Goal: Go to known website: Go to known website

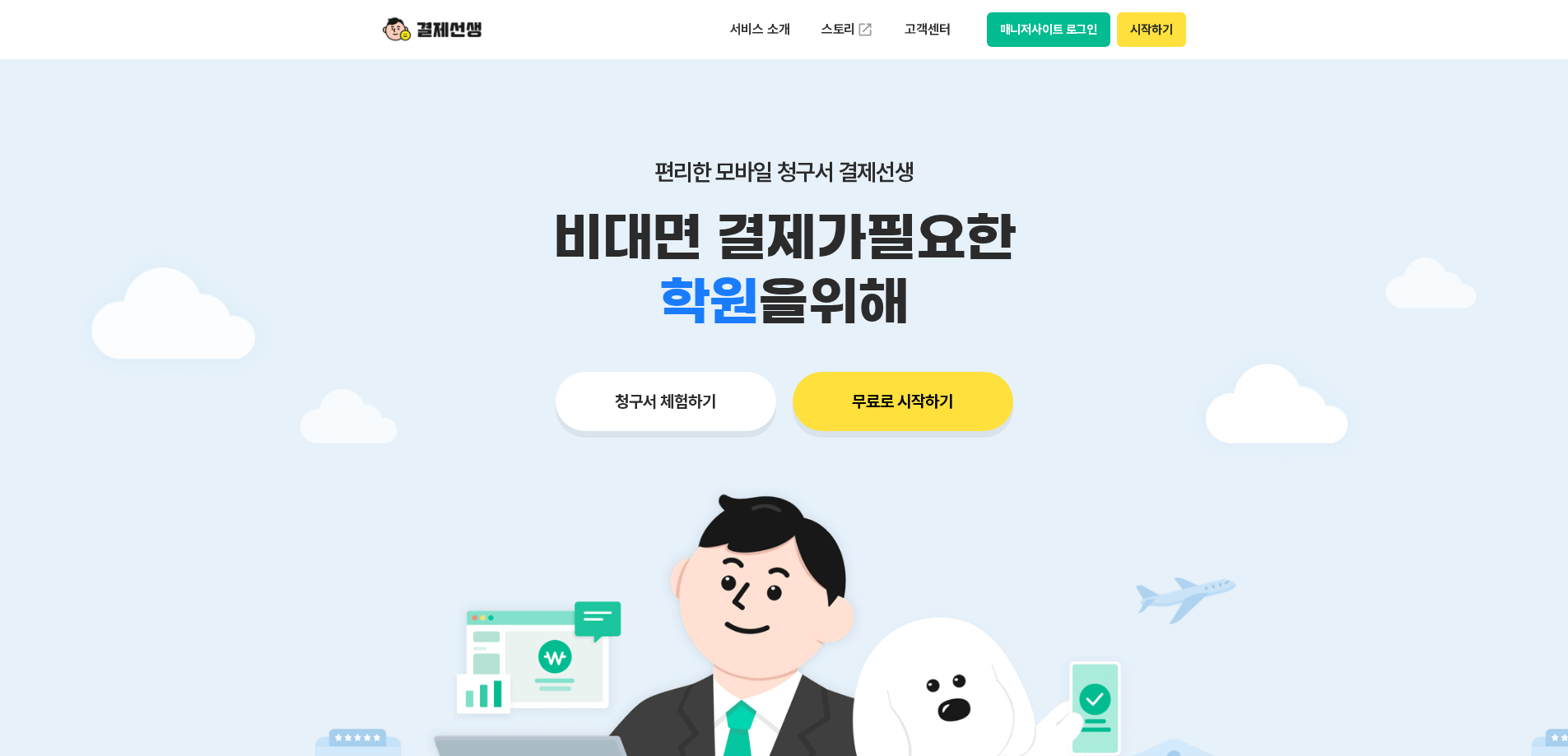
click at [1057, 30] on button "매니저사이트 로그인" at bounding box center [1048, 29] width 124 height 34
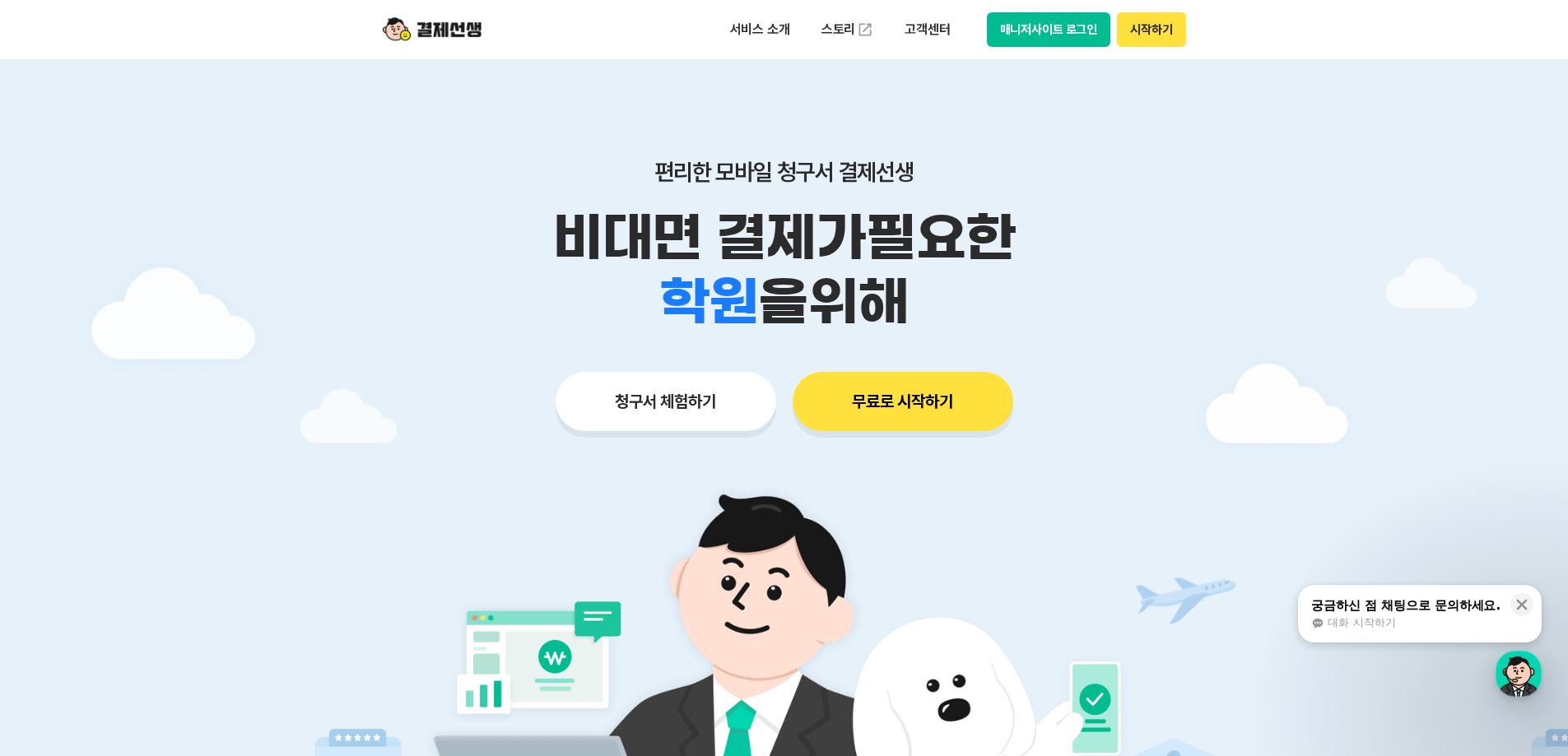
click at [1072, 37] on button "매니저사이트 로그인" at bounding box center [1048, 29] width 124 height 34
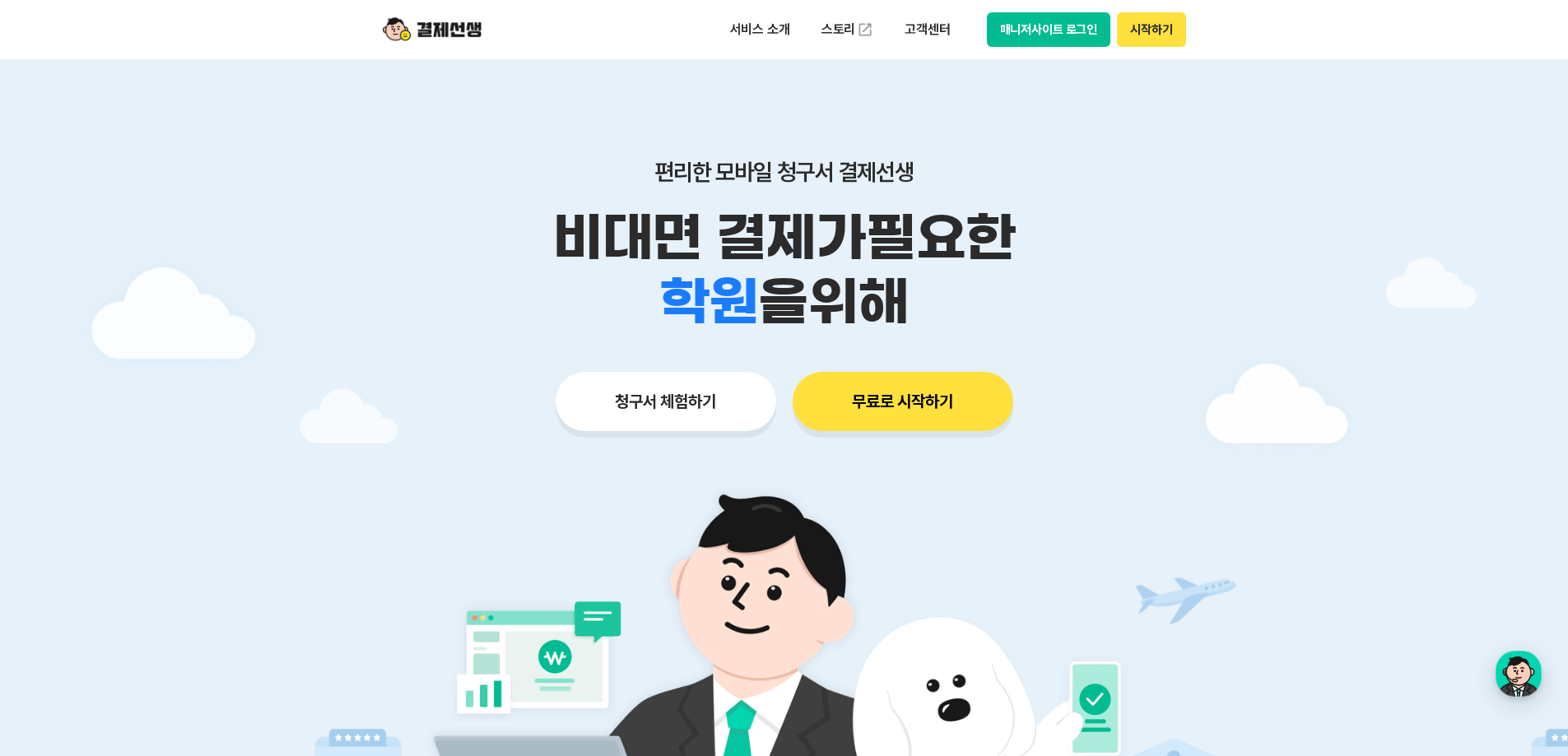
click at [1057, 23] on button "매니저사이트 로그인" at bounding box center [1048, 29] width 124 height 34
